Goal: Task Accomplishment & Management: Manage account settings

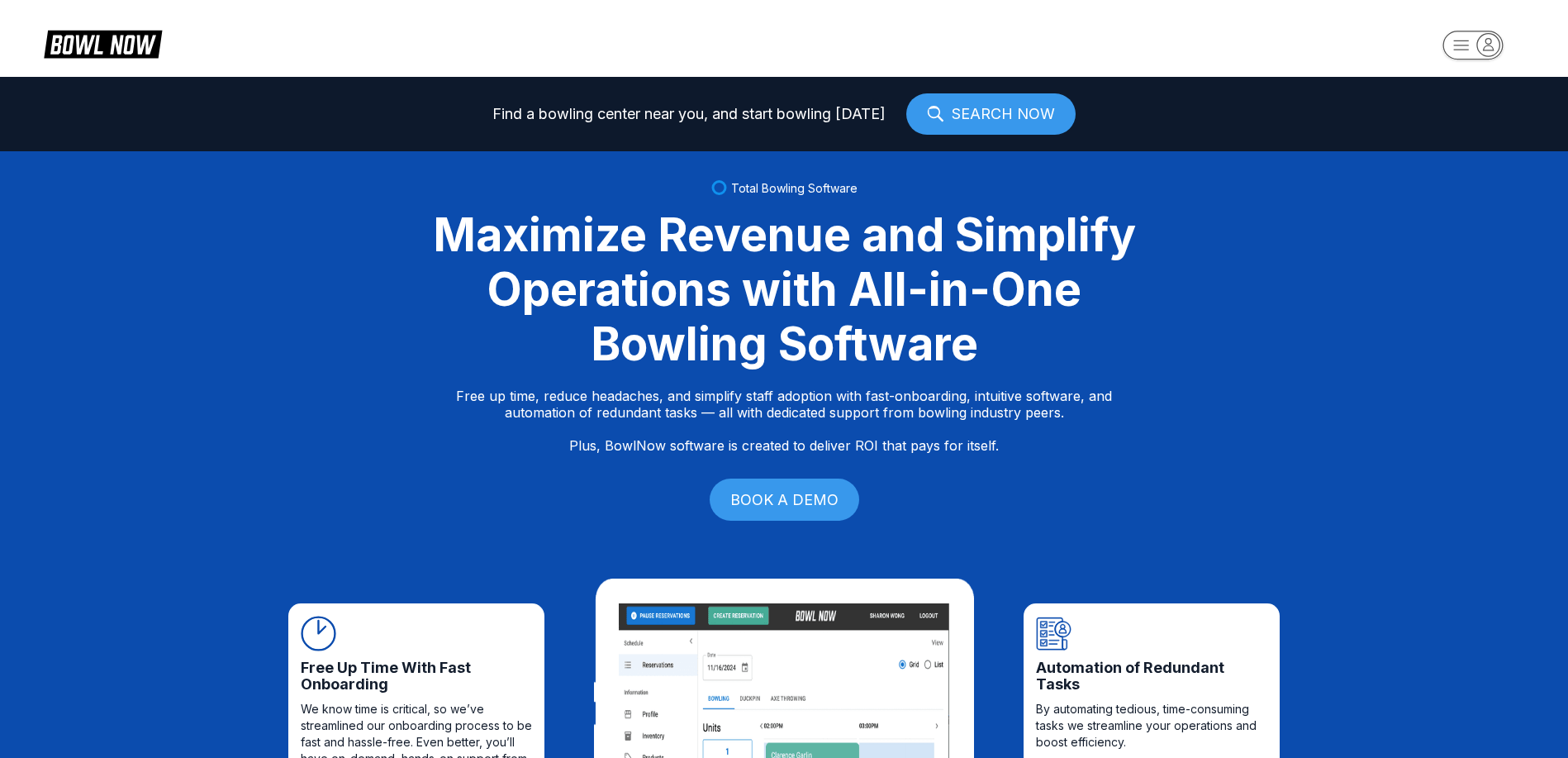
click at [1488, 44] on icon "button" at bounding box center [1488, 44] width 10 height 11
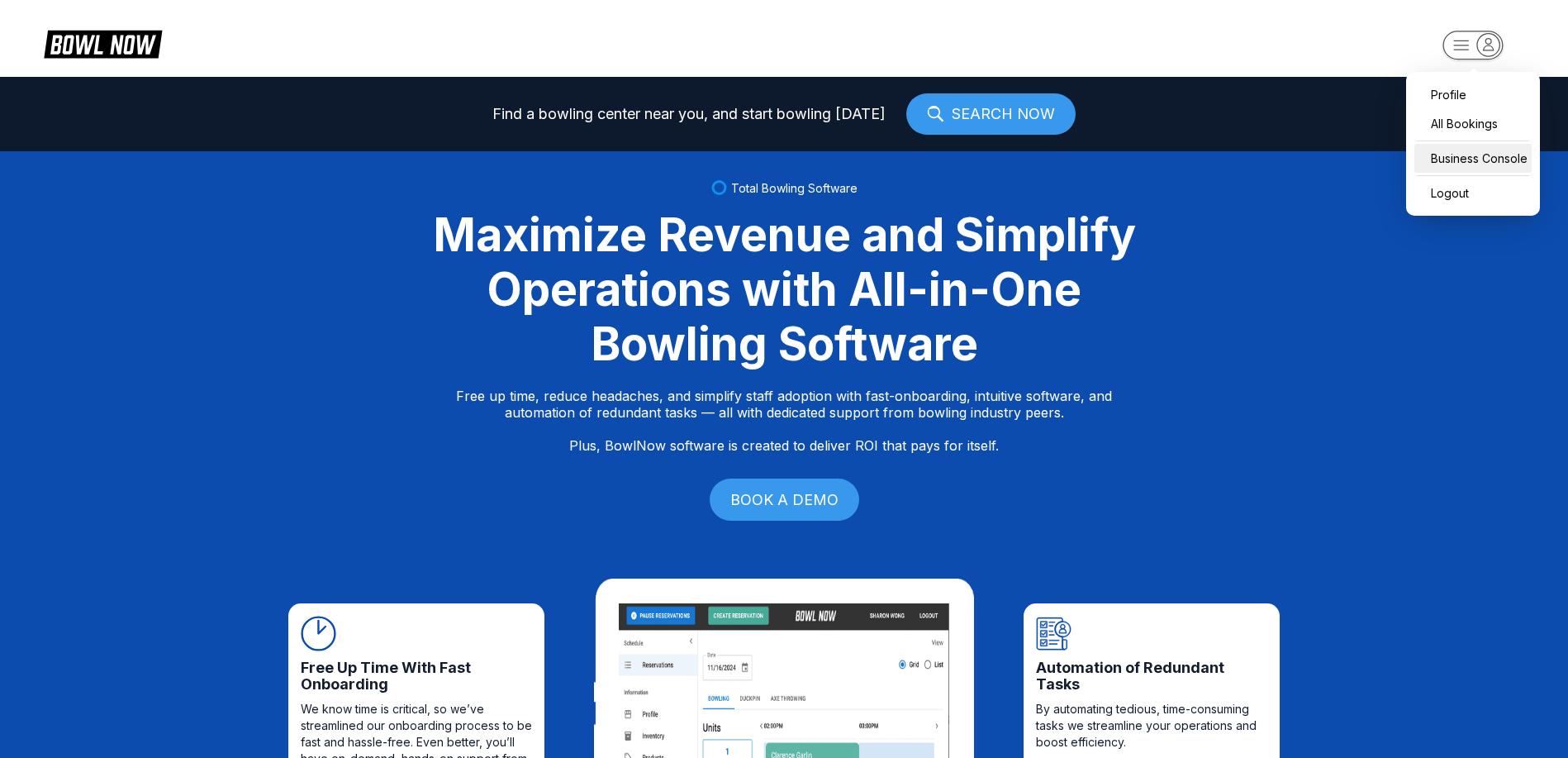
click at [1471, 161] on div "Business Console" at bounding box center [1472, 158] width 117 height 29
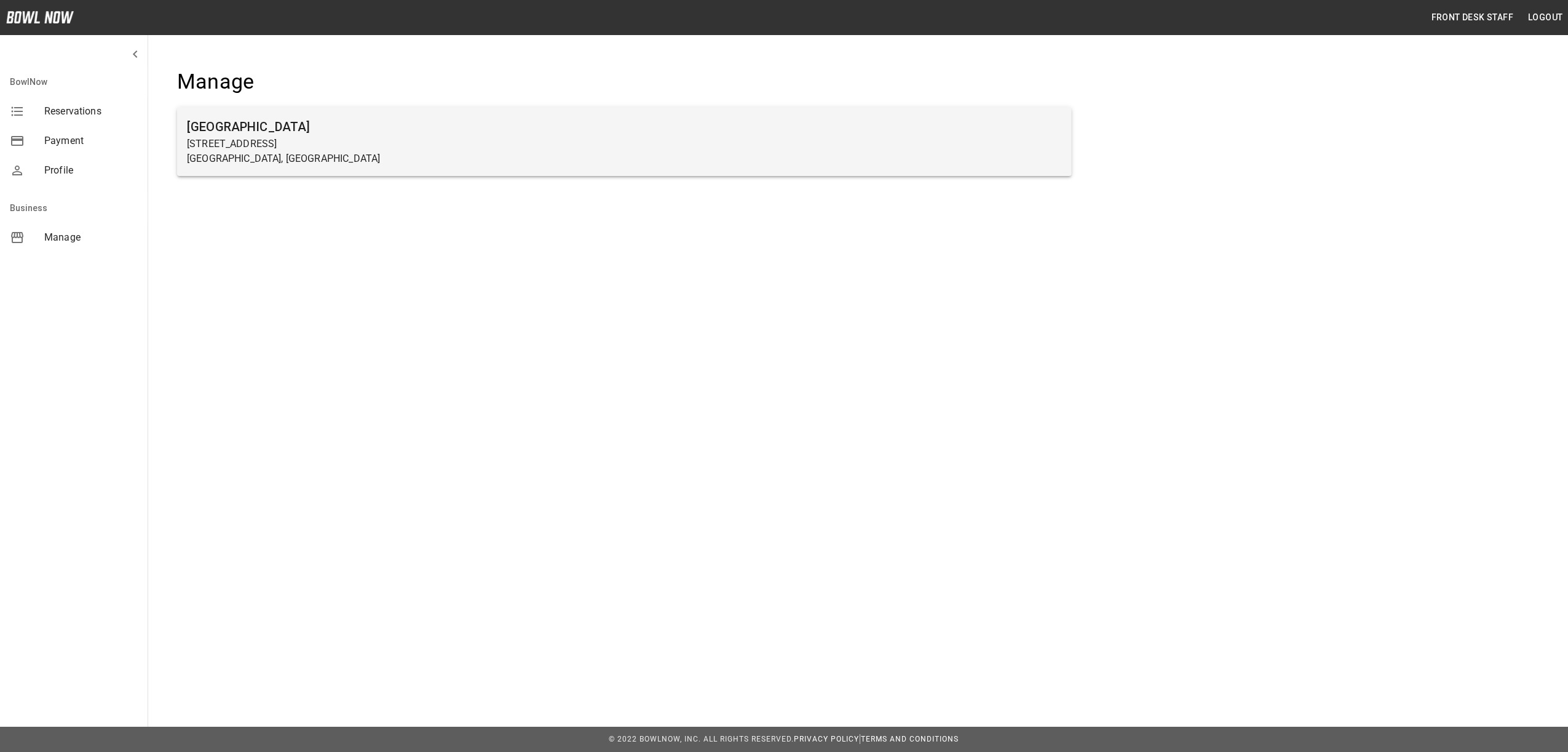
click at [262, 152] on p "[GEOGRAPHIC_DATA], [GEOGRAPHIC_DATA]" at bounding box center [625, 158] width 875 height 15
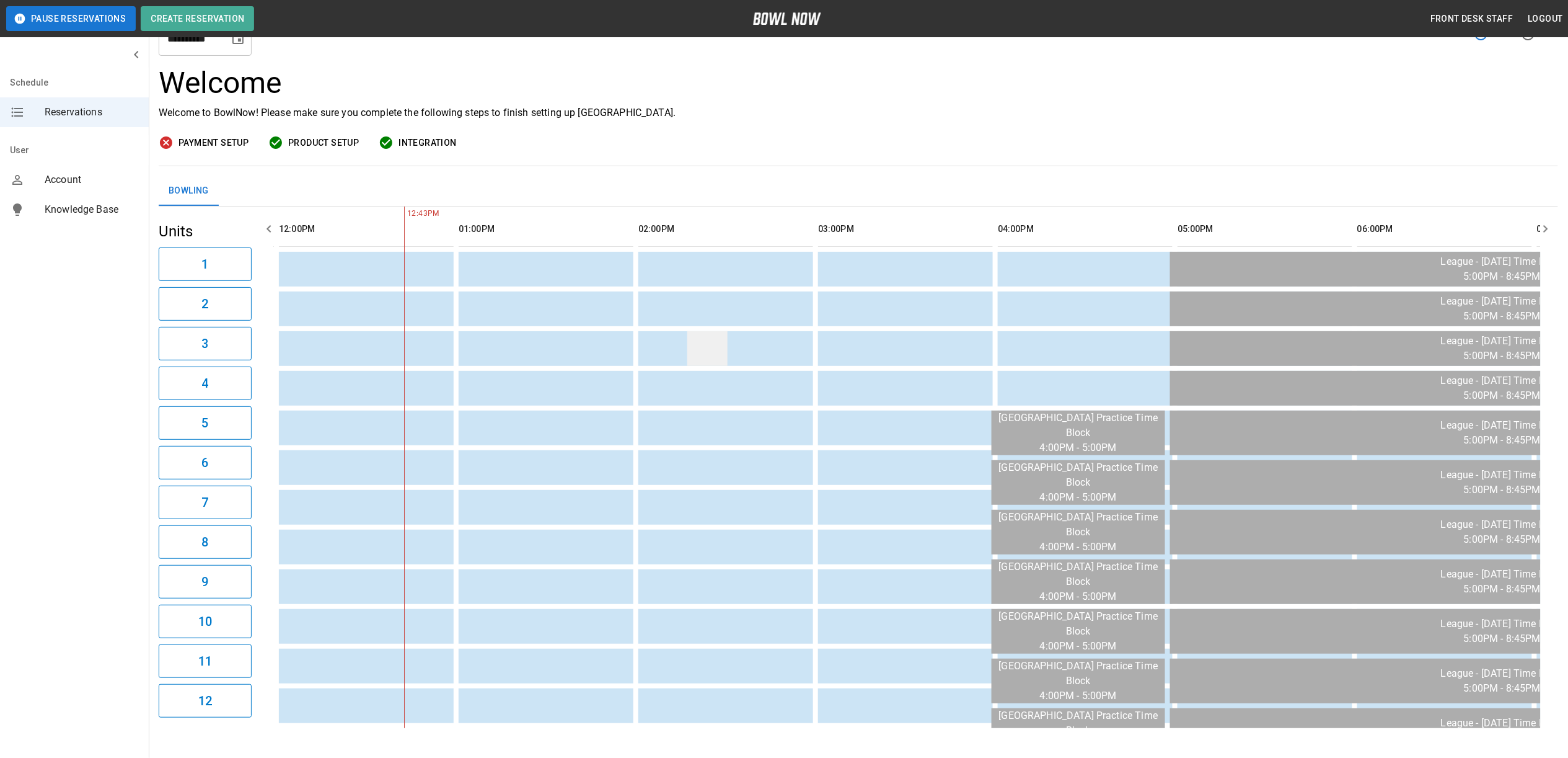
scroll to position [112, 0]
